Goal: Find specific page/section: Find specific page/section

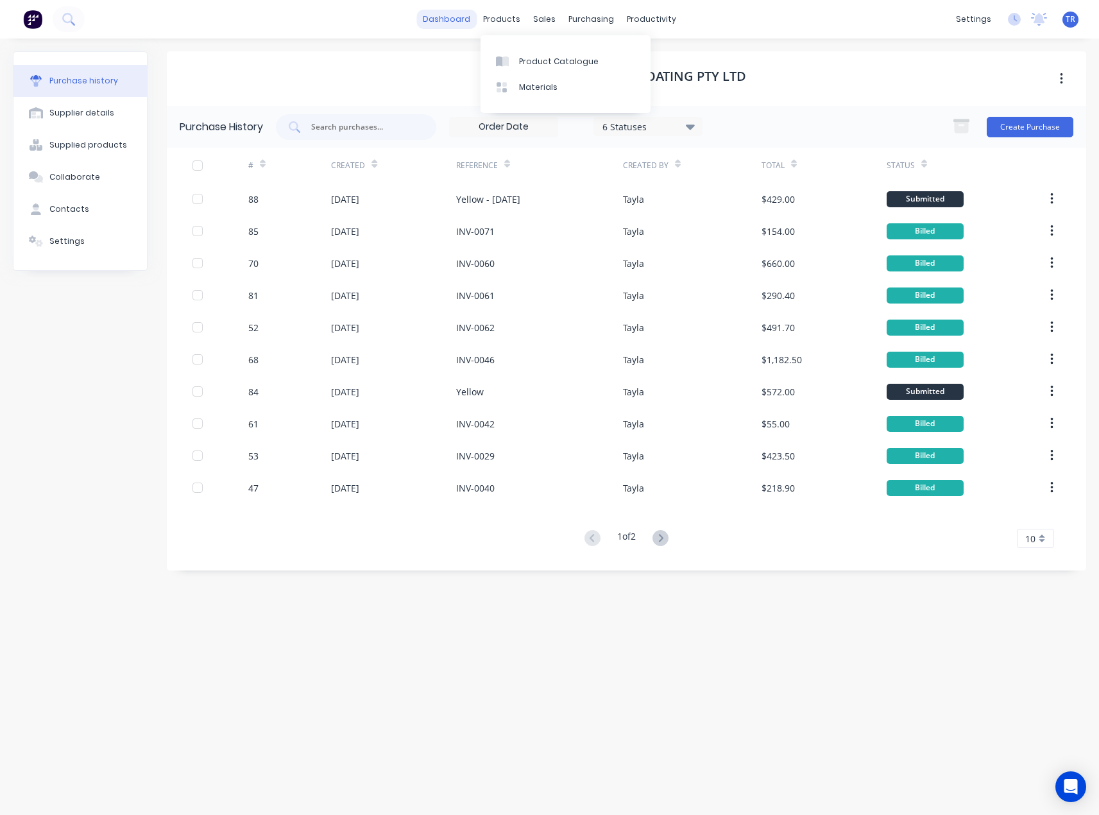
click at [467, 19] on link "dashboard" at bounding box center [446, 19] width 60 height 19
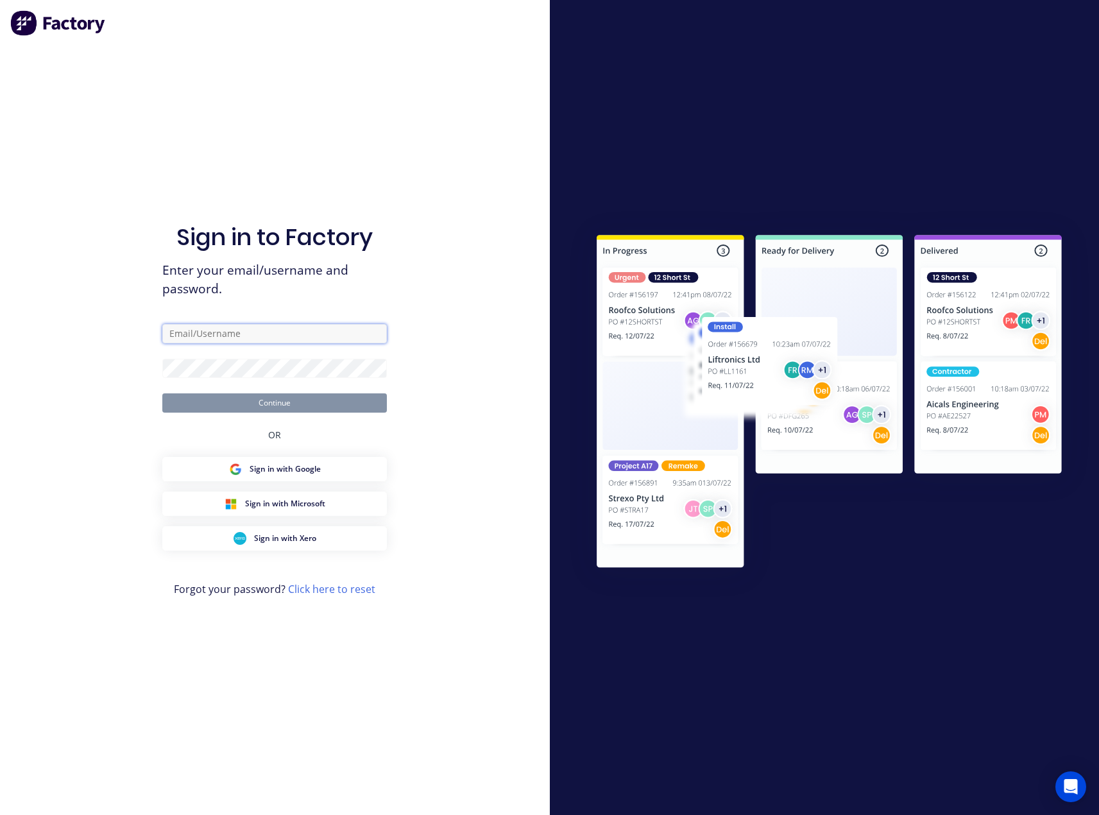
type input "[EMAIL_ADDRESS][DOMAIN_NAME]"
click at [297, 408] on button "Continue" at bounding box center [274, 402] width 225 height 19
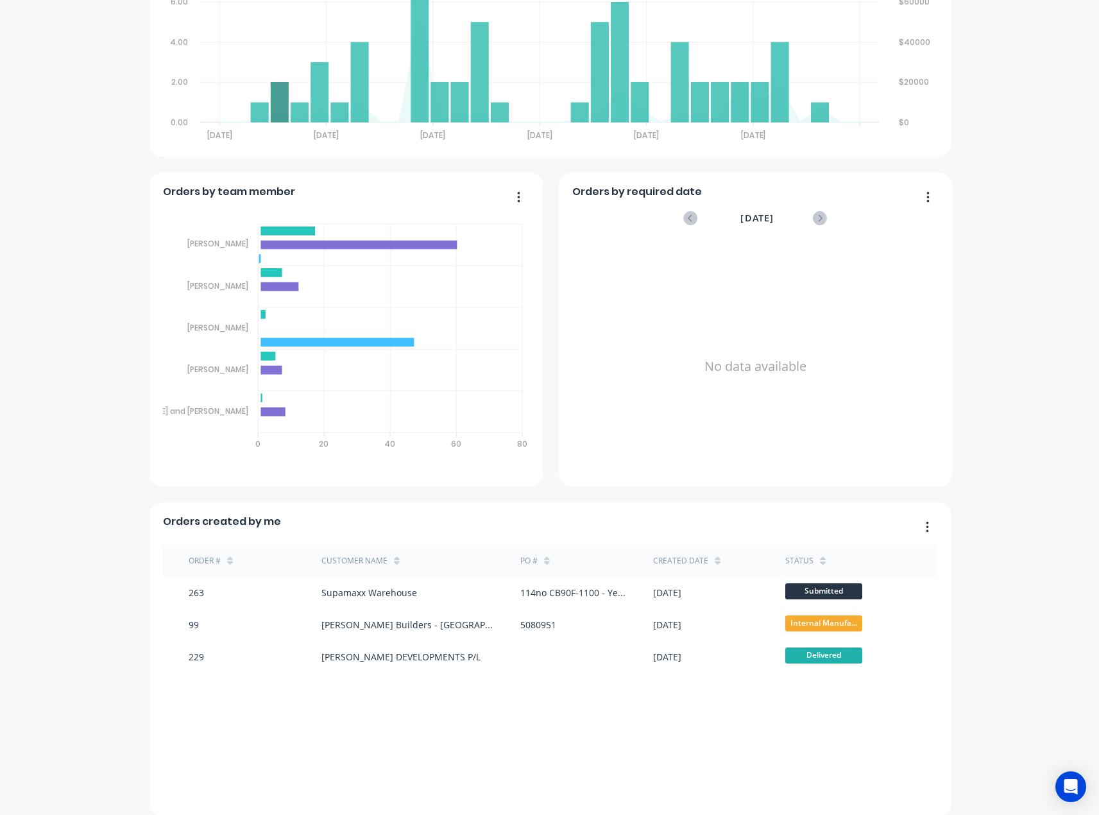
scroll to position [581, 0]
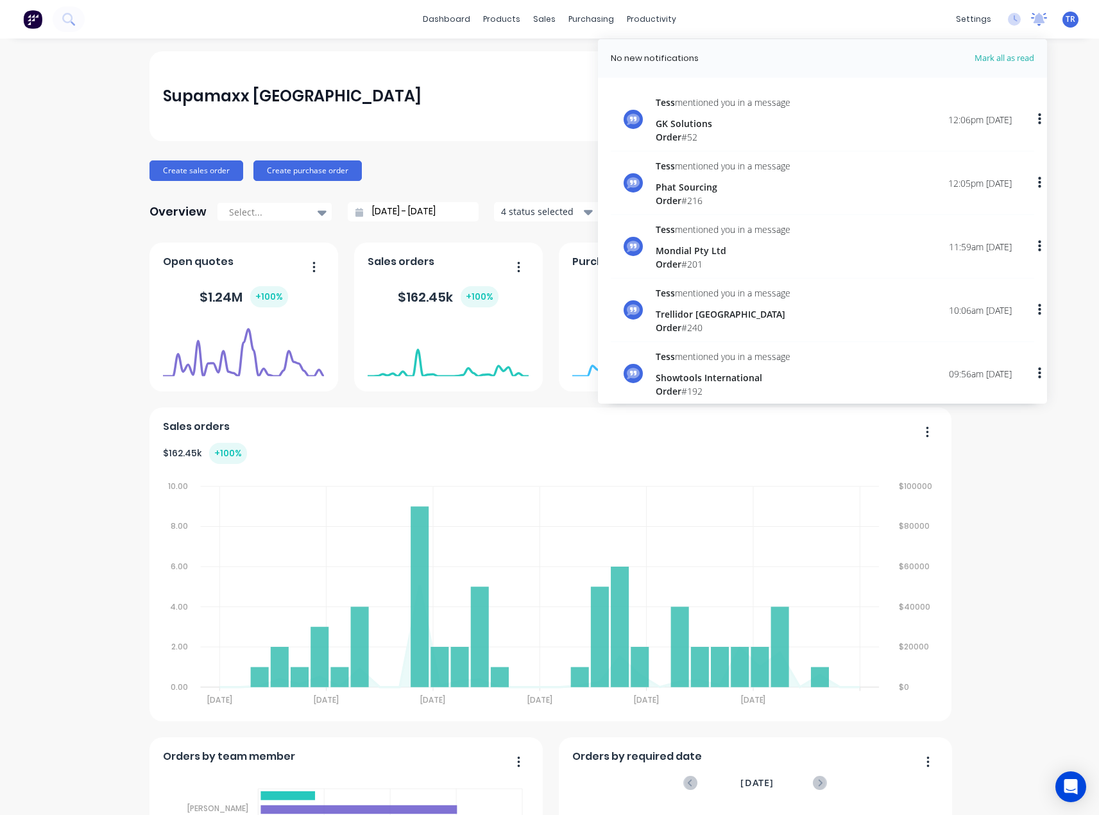
click at [1033, 27] on div at bounding box center [1039, 19] width 16 height 19
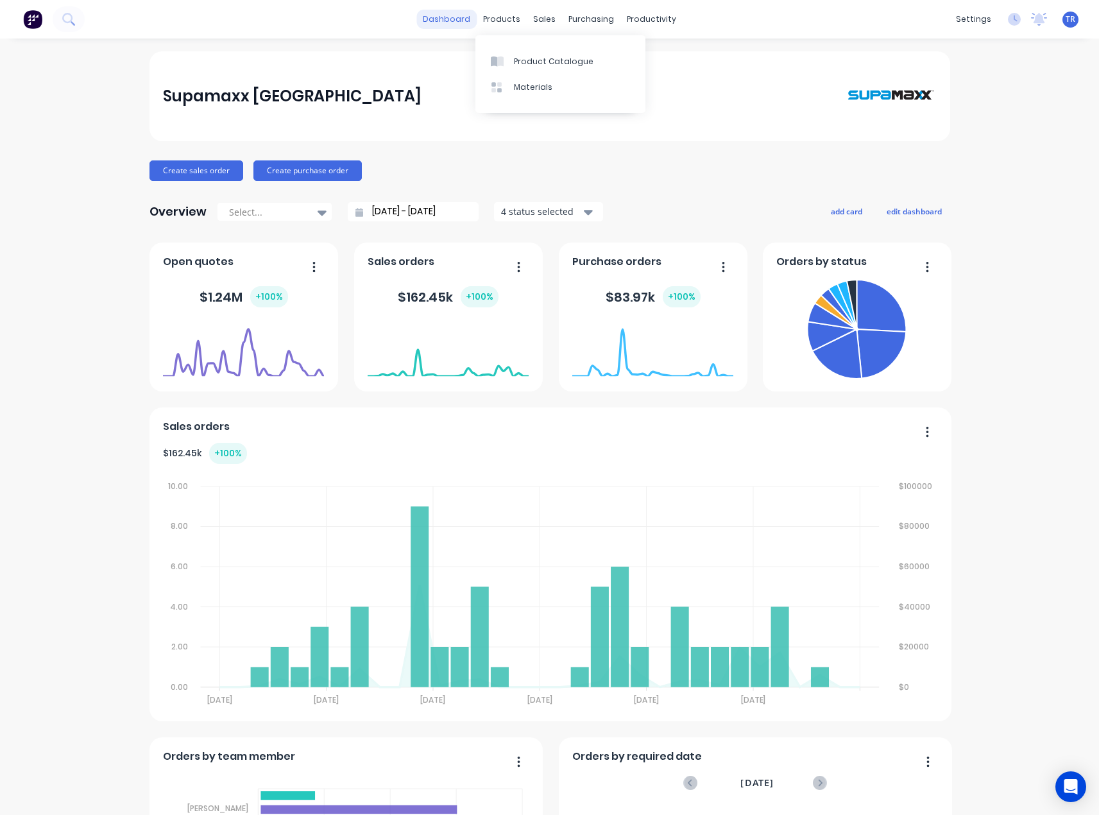
click at [458, 21] on link "dashboard" at bounding box center [446, 19] width 60 height 19
click at [493, 18] on div "products" at bounding box center [502, 19] width 50 height 19
click at [610, 90] on div "Suppliers" at bounding box center [613, 87] width 38 height 12
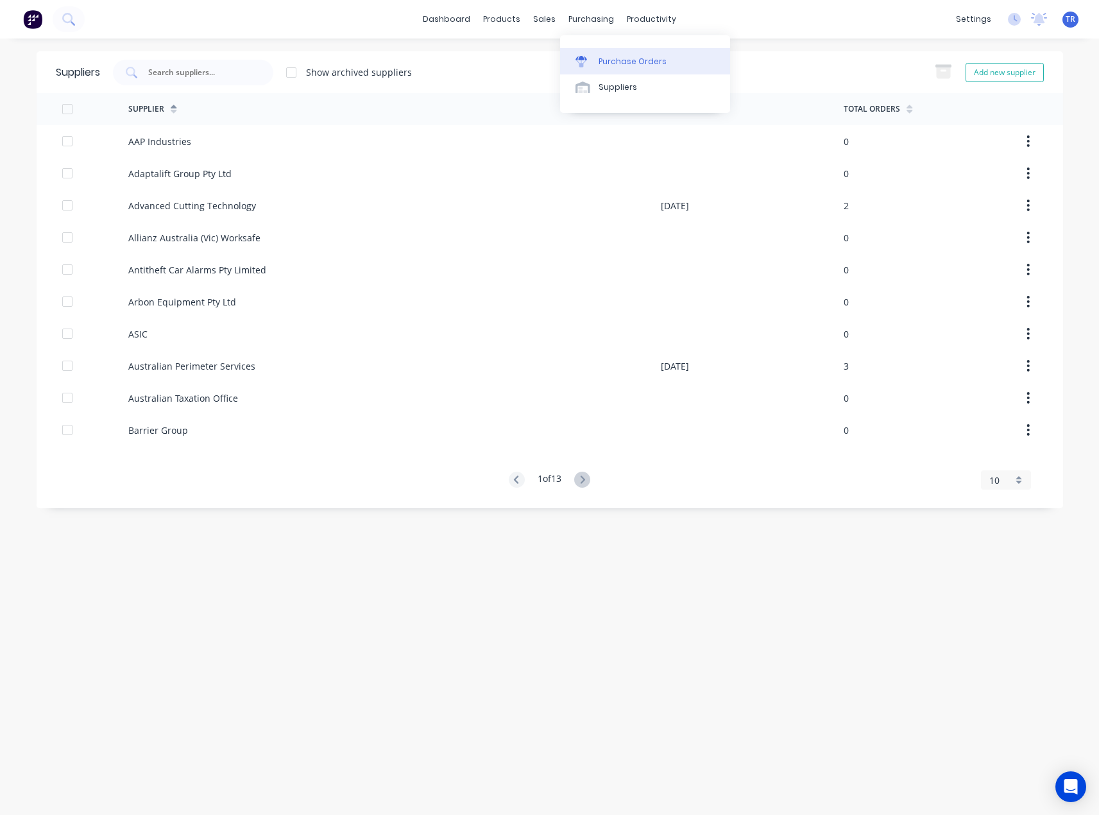
click at [593, 52] on link "Purchase Orders" at bounding box center [645, 61] width 170 height 26
